Goal: Task Accomplishment & Management: Use online tool/utility

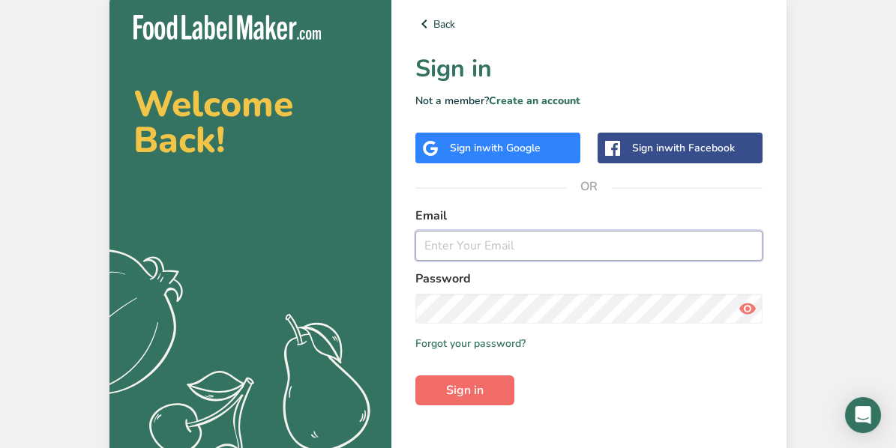
type input "[EMAIL_ADDRESS][DOMAIN_NAME]"
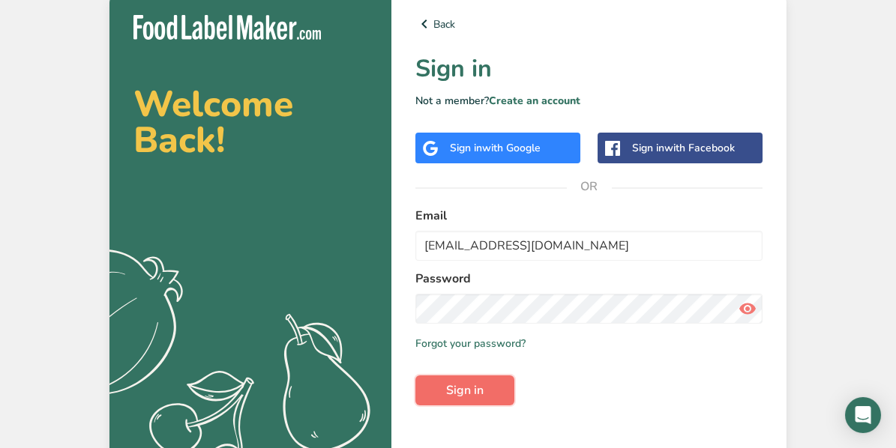
click at [478, 399] on span "Sign in" at bounding box center [464, 391] width 37 height 18
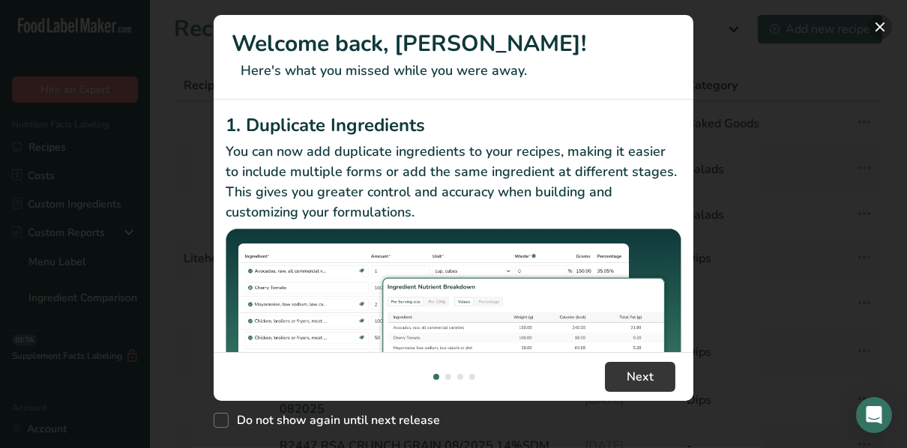
click at [885, 31] on button "New Features" at bounding box center [880, 27] width 24 height 24
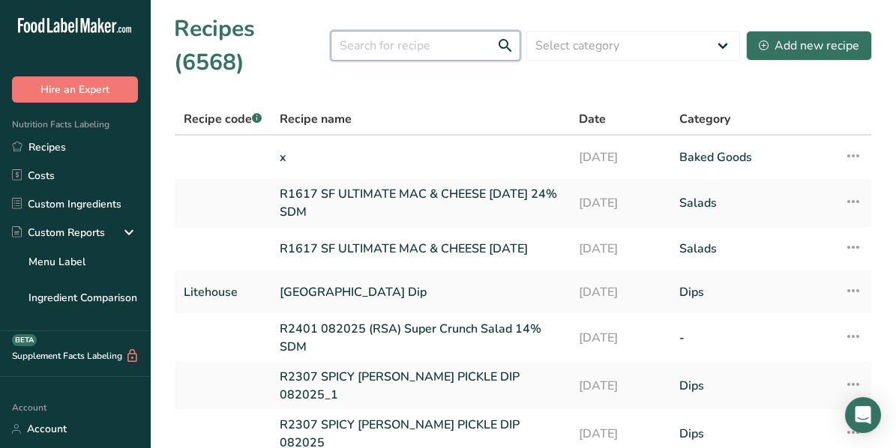
click at [409, 35] on input "text" at bounding box center [426, 46] width 190 height 30
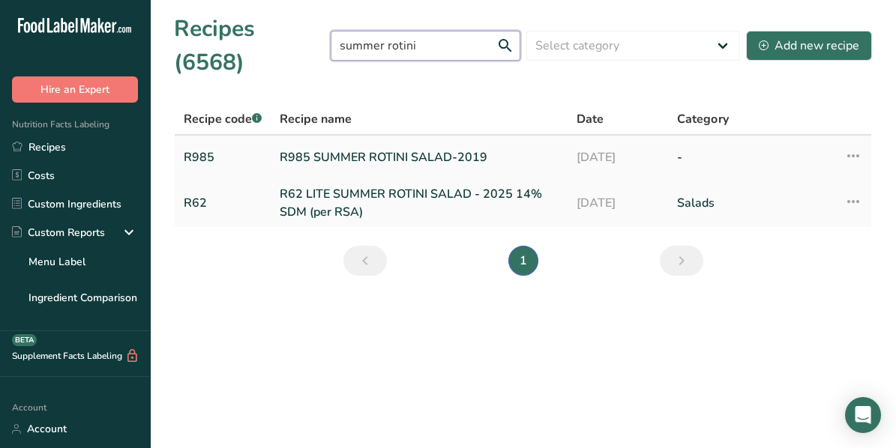
type input "summer rotini"
click at [379, 142] on link "R985 SUMMER ROTINI SALAD-2019" at bounding box center [419, 157] width 279 height 31
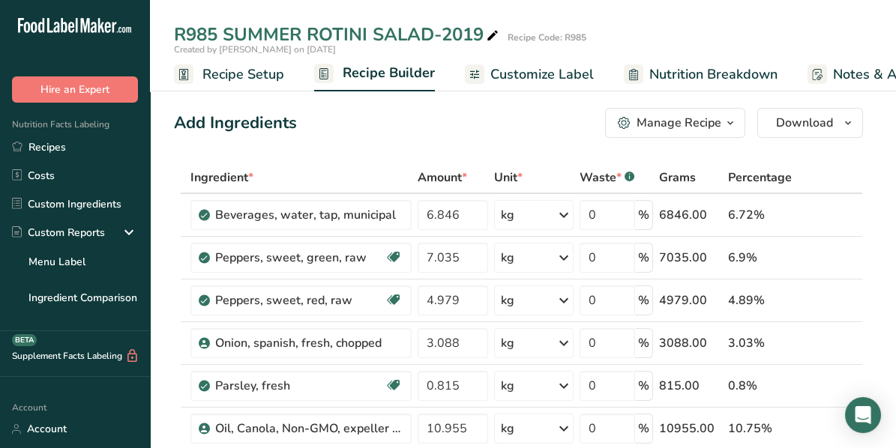
click at [246, 76] on span "Recipe Setup" at bounding box center [243, 74] width 82 height 20
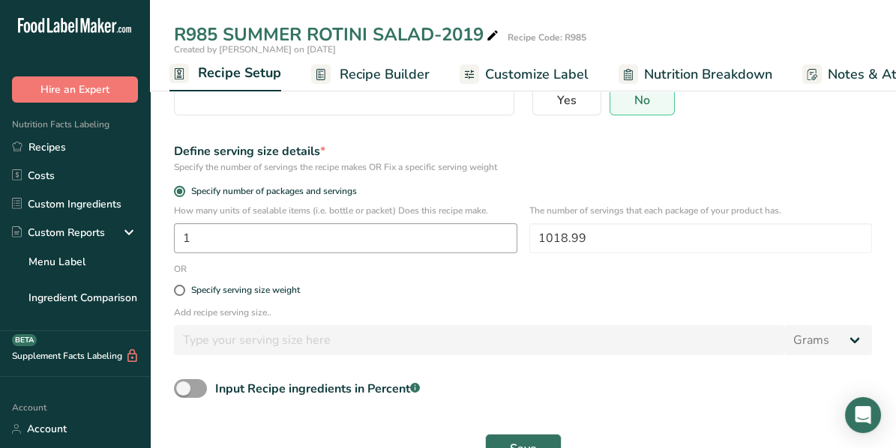
scroll to position [190, 0]
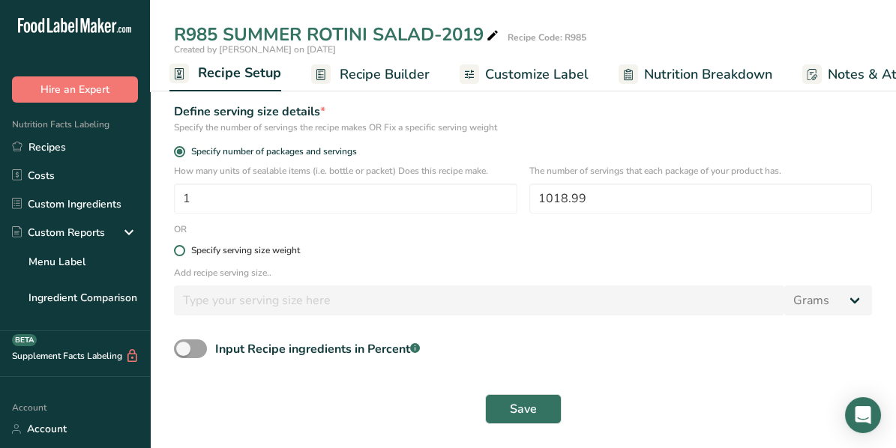
click at [184, 248] on span at bounding box center [179, 250] width 11 height 11
click at [184, 248] on input "Specify serving size weight" at bounding box center [179, 251] width 10 height 10
radio input "true"
radio input "false"
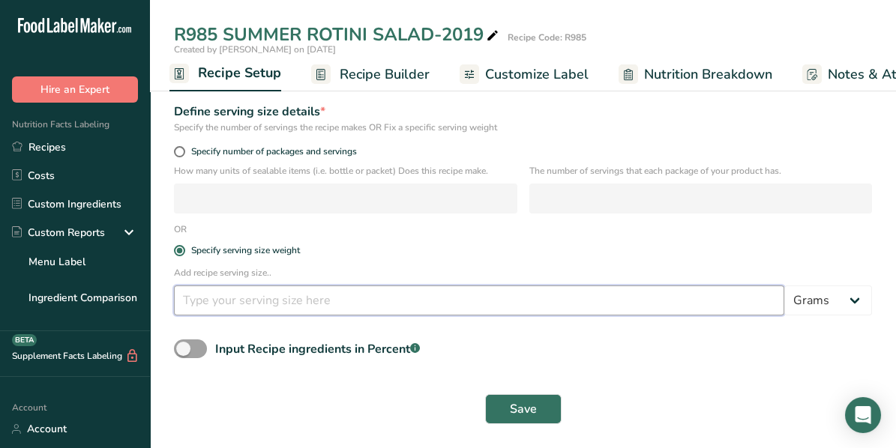
click at [214, 302] on input "number" at bounding box center [479, 301] width 610 height 30
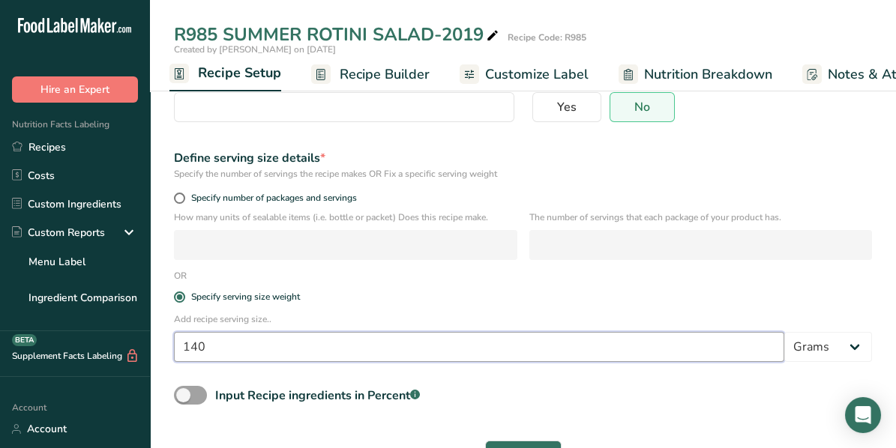
scroll to position [40, 0]
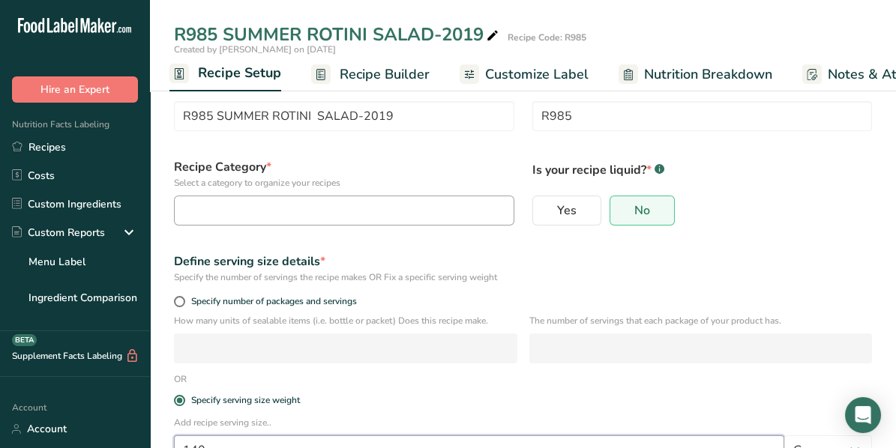
type input "140"
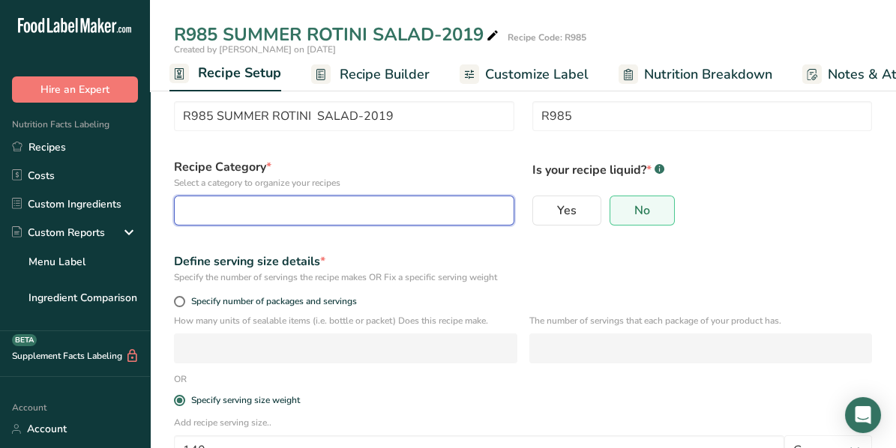
click at [230, 212] on div "button" at bounding box center [340, 211] width 312 height 18
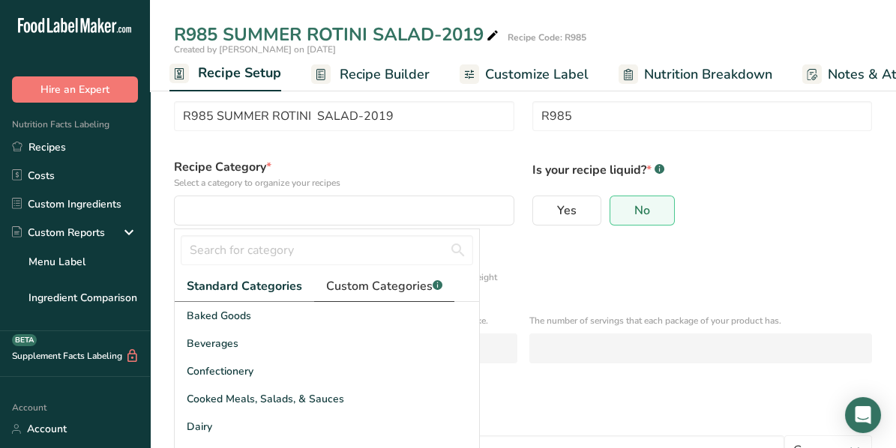
click at [377, 288] on span "Custom Categories .a-a{fill:#347362;}.b-a{fill:#fff;}" at bounding box center [384, 286] width 116 height 18
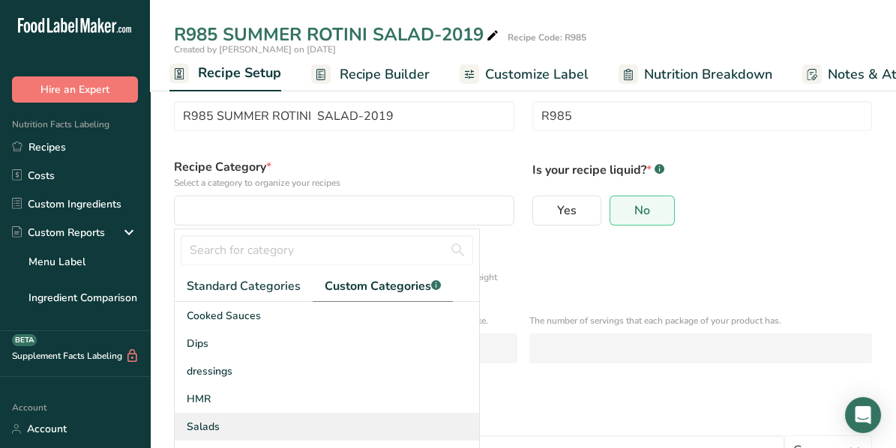
click at [210, 421] on span "Salads" at bounding box center [203, 427] width 33 height 16
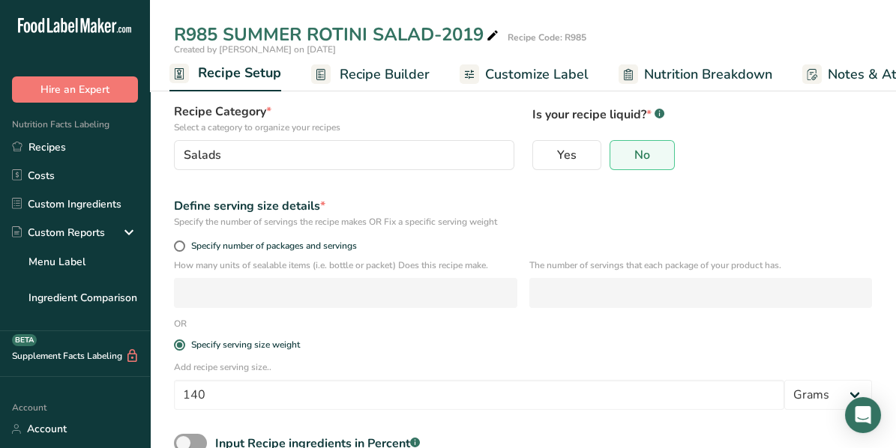
scroll to position [190, 0]
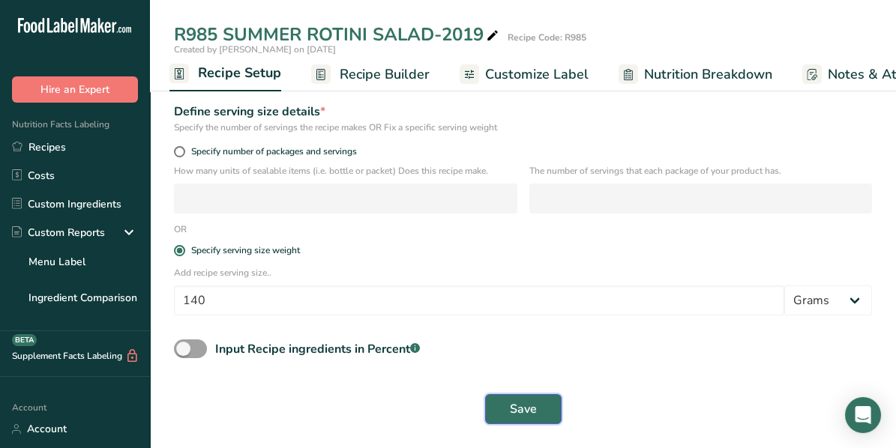
click at [524, 405] on span "Save" at bounding box center [523, 409] width 27 height 18
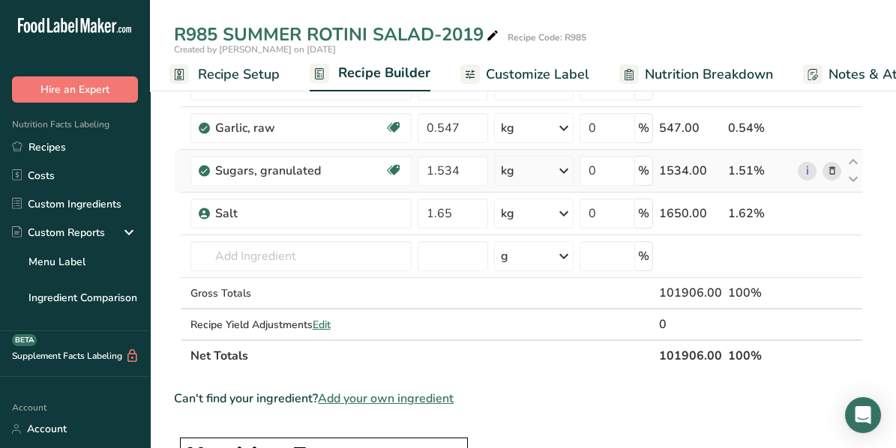
scroll to position [450, 0]
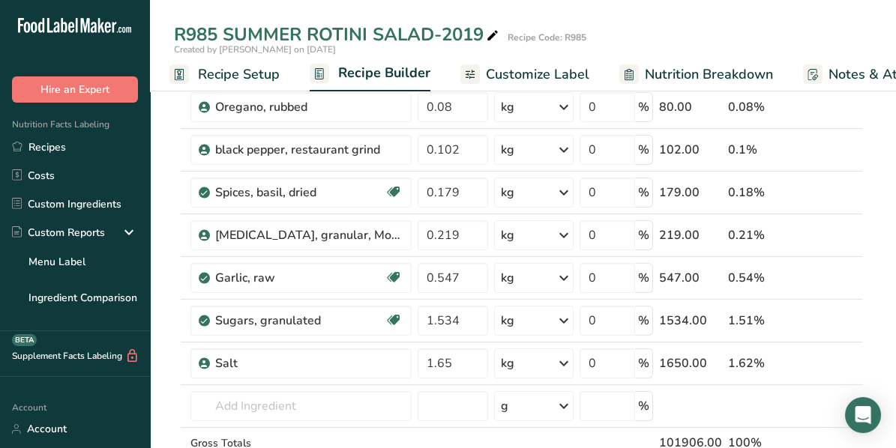
click at [49, 143] on link "Recipes" at bounding box center [75, 147] width 150 height 28
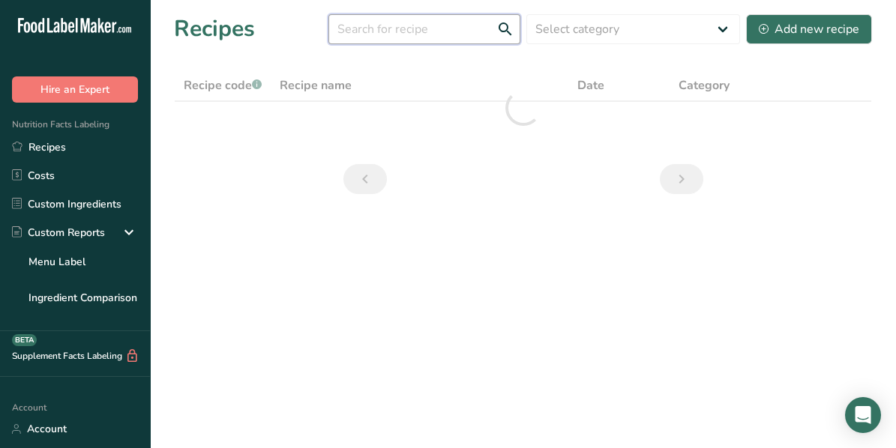
click at [376, 25] on input "text" at bounding box center [424, 29] width 192 height 30
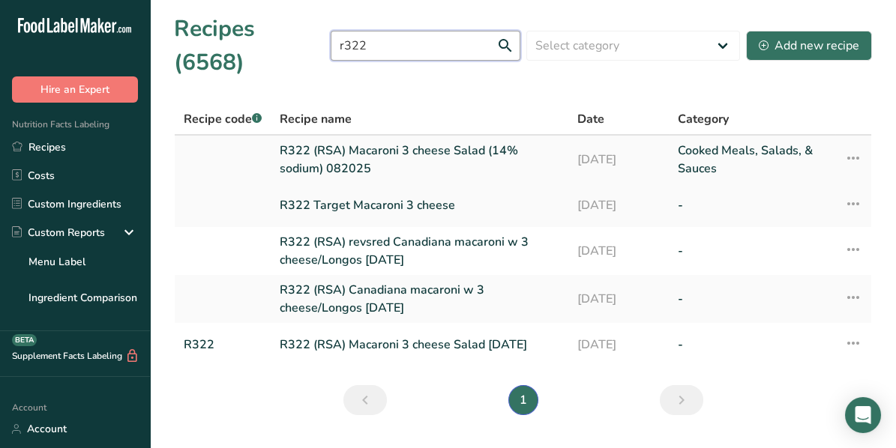
type input "r322"
click at [376, 142] on link "R322 (RSA) Macaroni 3 cheese Salad (14% sodium) 082025" at bounding box center [420, 160] width 280 height 36
